Goal: Use online tool/utility: Utilize a website feature to perform a specific function

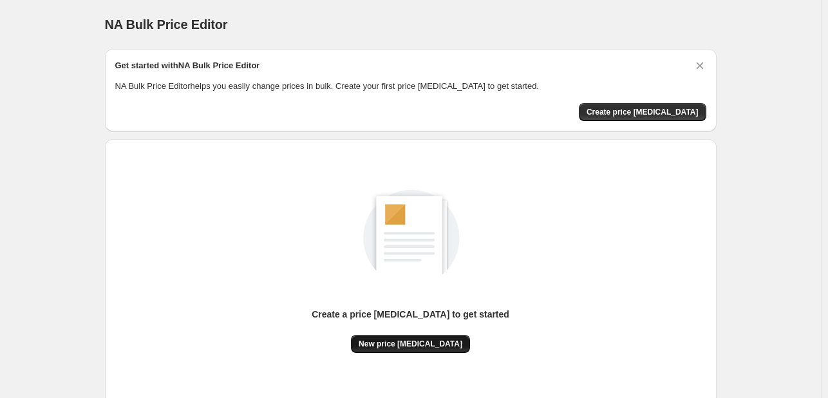
click at [446, 350] on button "New price change job" at bounding box center [410, 344] width 119 height 18
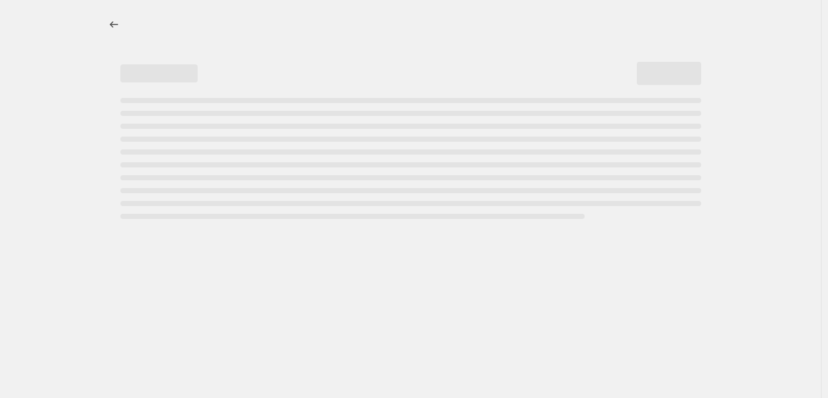
select select "percentage"
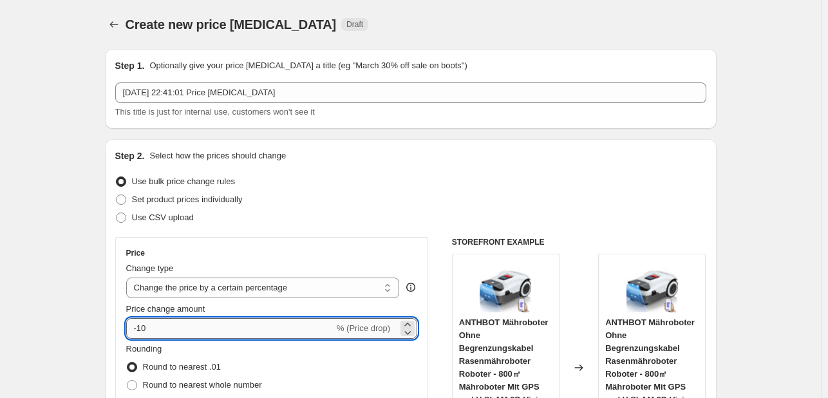
drag, startPoint x: 162, startPoint y: 335, endPoint x: 147, endPoint y: 338, distance: 15.7
click at [147, 338] on input "-10" at bounding box center [230, 328] width 208 height 21
drag, startPoint x: 147, startPoint y: 330, endPoint x: 140, endPoint y: 329, distance: 6.6
click at [140, 329] on input "-10" at bounding box center [230, 328] width 208 height 21
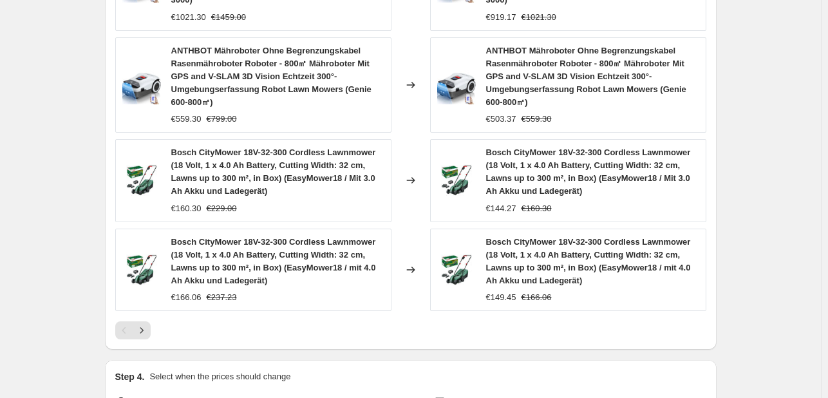
scroll to position [1077, 0]
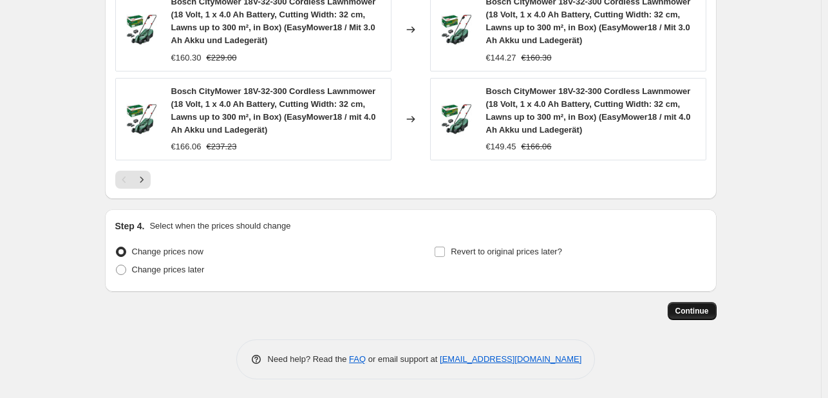
type input "-30"
click at [706, 317] on button "Continue" at bounding box center [692, 311] width 49 height 18
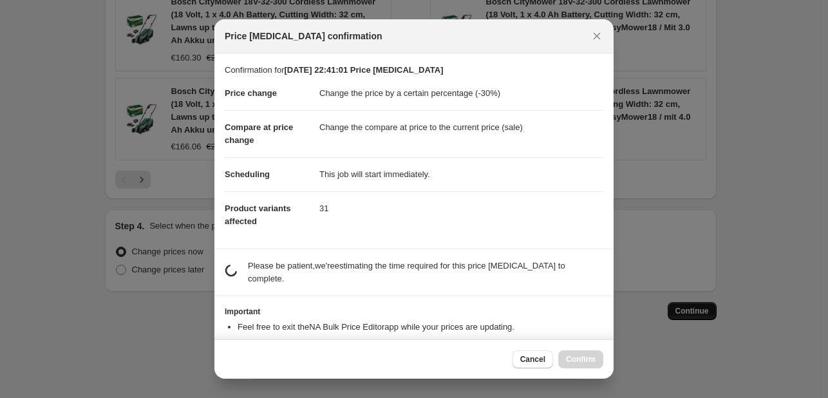
scroll to position [0, 0]
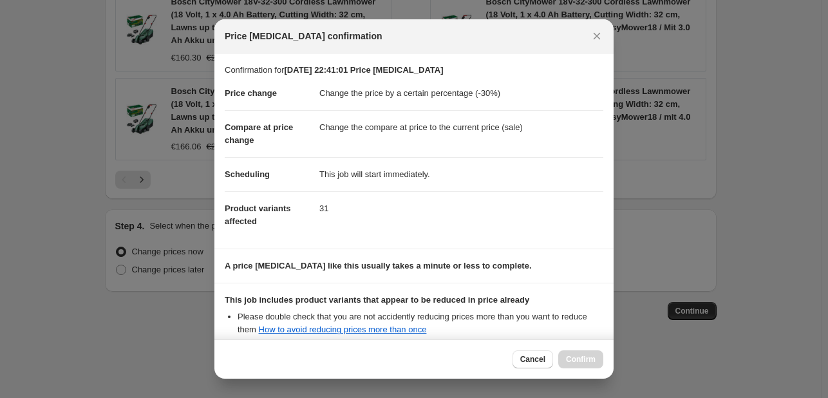
click at [576, 355] on div "Cancel Confirm" at bounding box center [558, 359] width 91 height 18
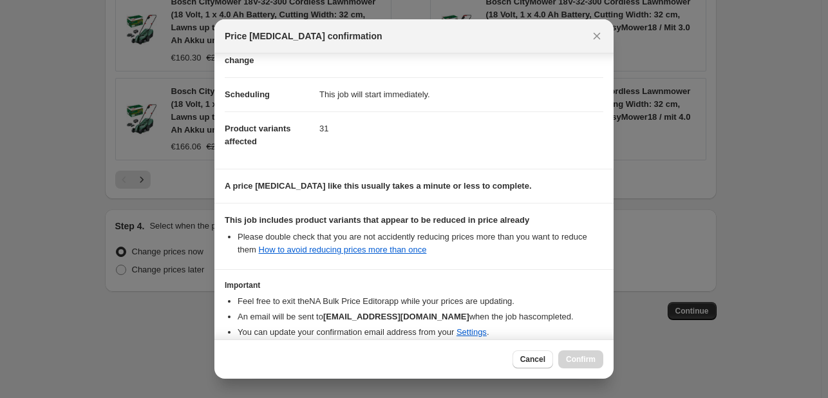
scroll to position [143, 0]
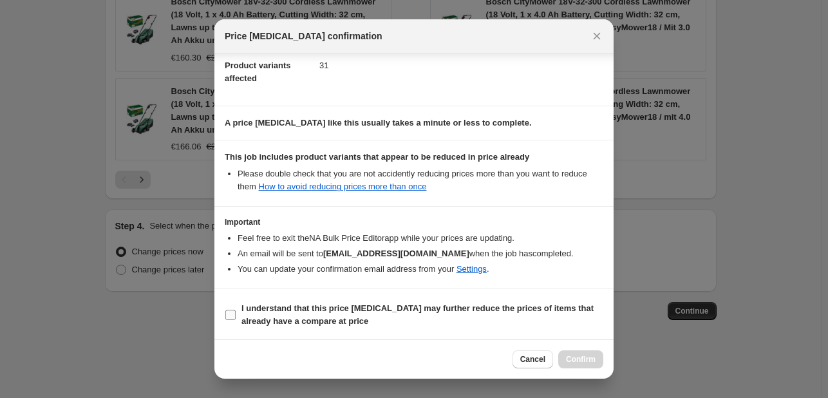
click at [229, 312] on input "I understand that this price change job may further reduce the prices of items …" at bounding box center [230, 315] width 10 height 10
checkbox input "true"
click at [593, 365] on button "Confirm" at bounding box center [580, 359] width 45 height 18
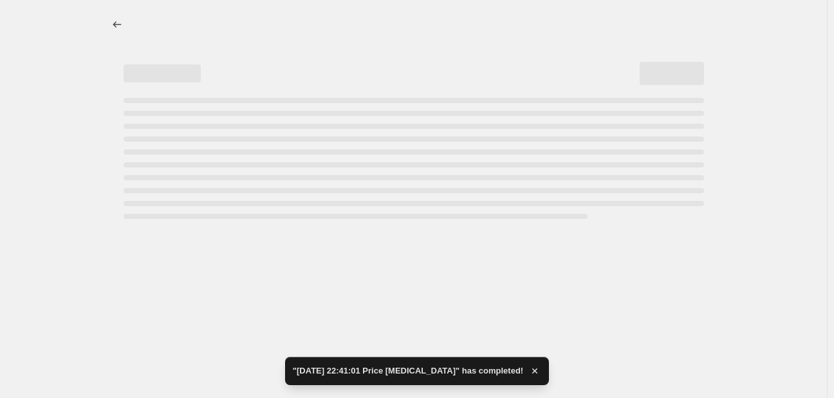
select select "percentage"
